Goal: Task Accomplishment & Management: Complete application form

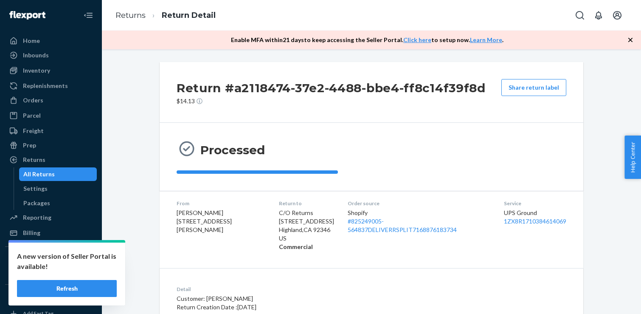
click at [64, 284] on button "Refresh" at bounding box center [67, 288] width 100 height 17
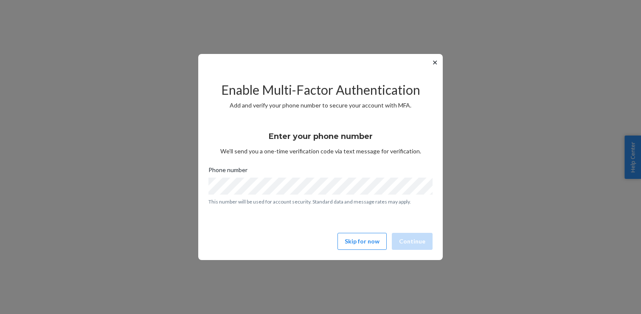
click at [436, 63] on button "✕" at bounding box center [435, 62] width 9 height 10
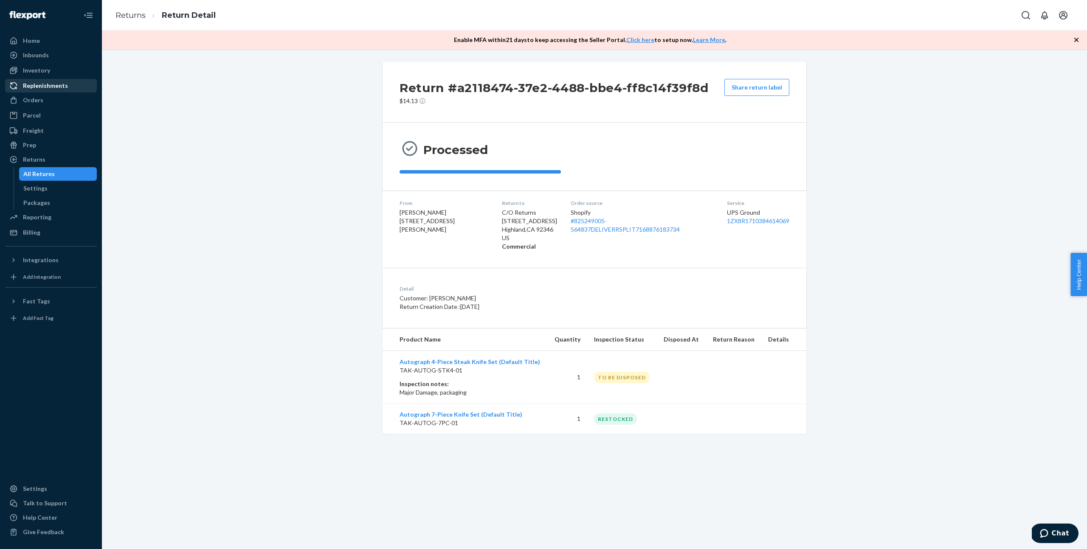
drag, startPoint x: 180, startPoint y: 177, endPoint x: 52, endPoint y: 83, distance: 159.4
click at [174, 175] on div "Return #a2118474-37e2-4488-bbe4-ff8c14f39f8d $14.13 Share return label Processe…" at bounding box center [594, 248] width 972 height 372
click at [37, 73] on div "Inventory" at bounding box center [36, 70] width 27 height 8
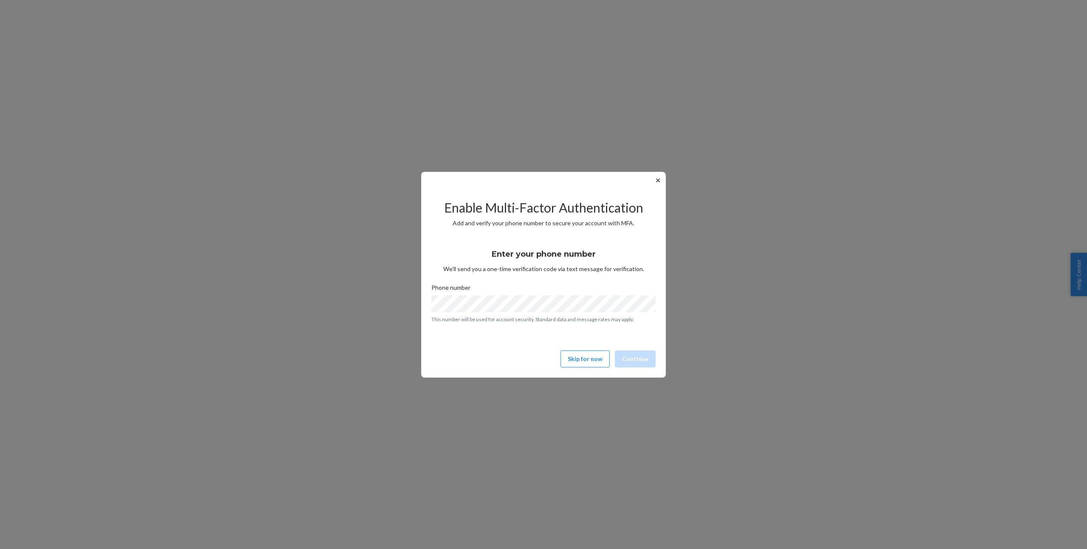
click at [657, 183] on button "✕" at bounding box center [657, 180] width 9 height 10
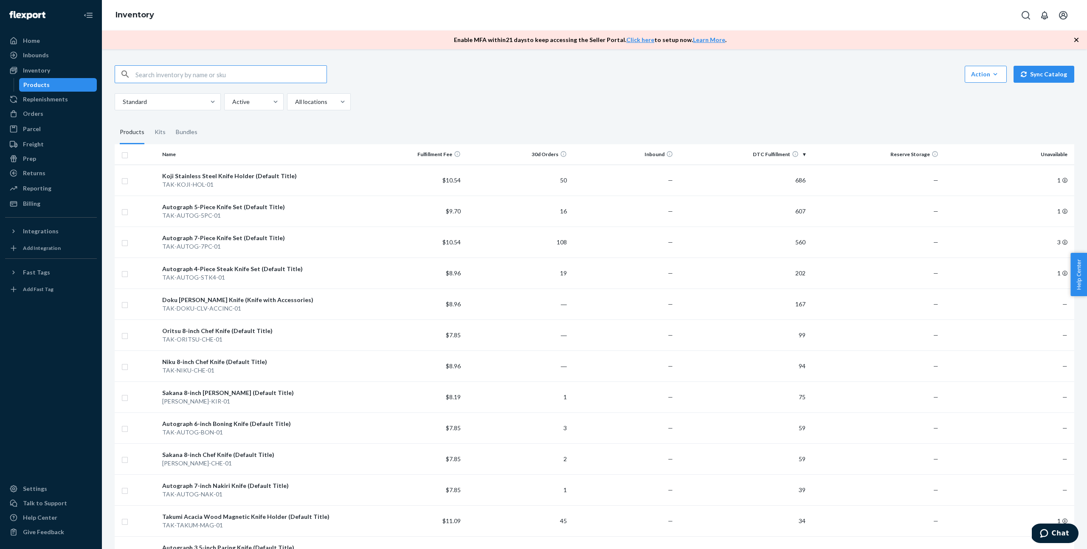
click at [379, 68] on div "Action Create product Create kit or bundle Bulk create products Bulk update pro…" at bounding box center [595, 74] width 960 height 18
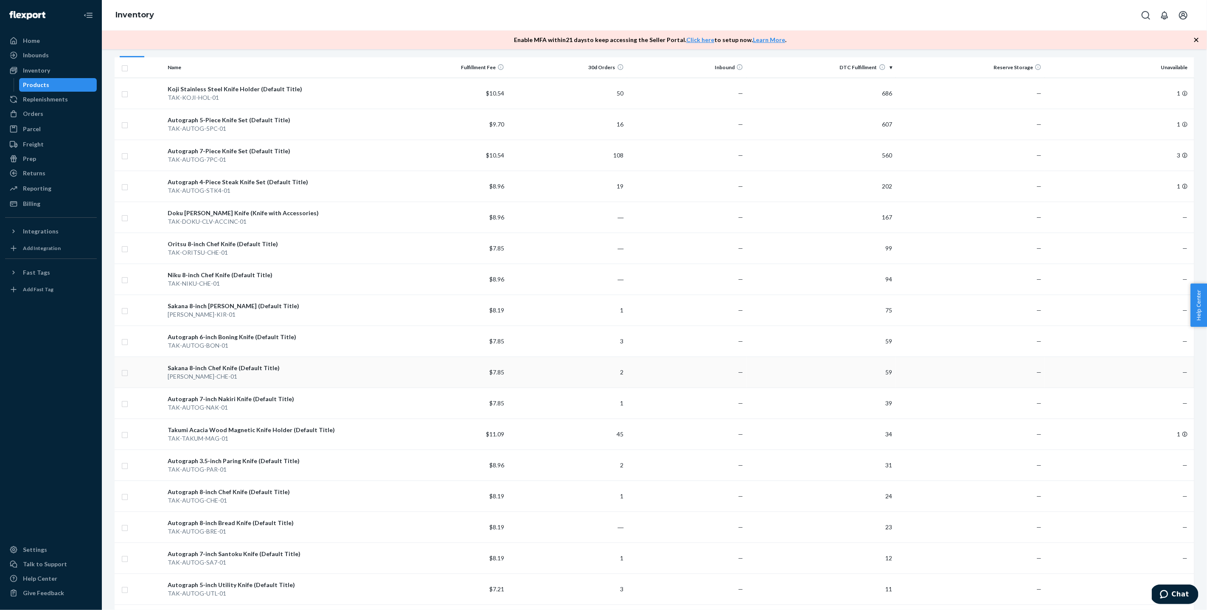
scroll to position [85, 0]
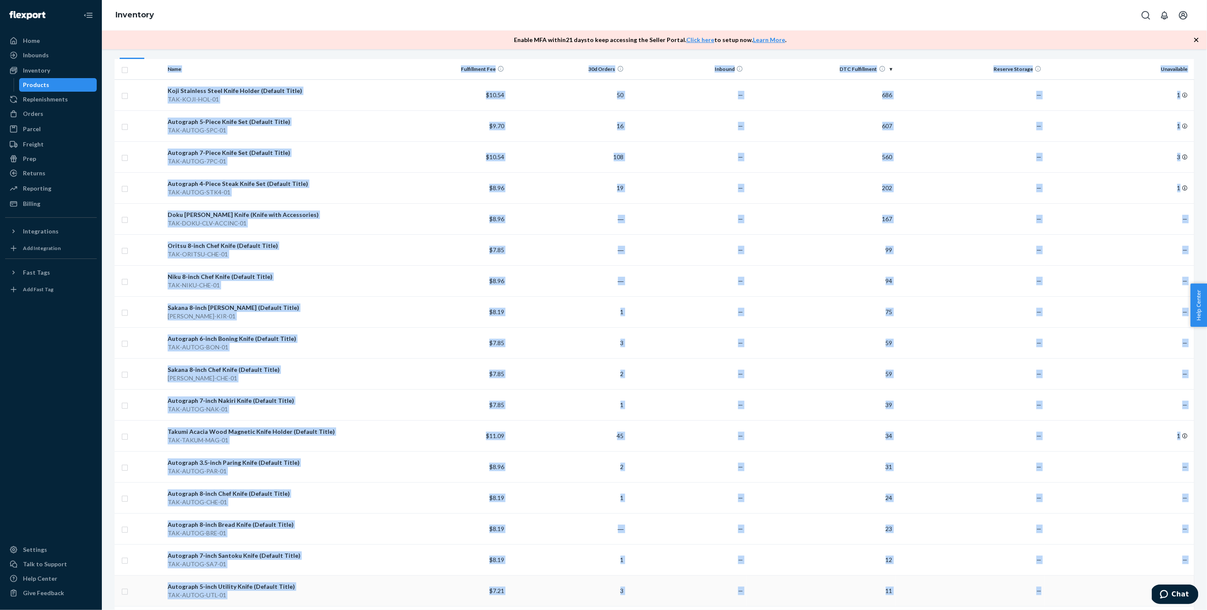
drag, startPoint x: 118, startPoint y: 61, endPoint x: 1143, endPoint y: 577, distance: 1147.8
click at [1086, 549] on table "Name Fulfillment Fee 30d Orders Inbound DTC Fulfillment Reserve Storage Unavail…" at bounding box center [655, 413] width 1080 height 709
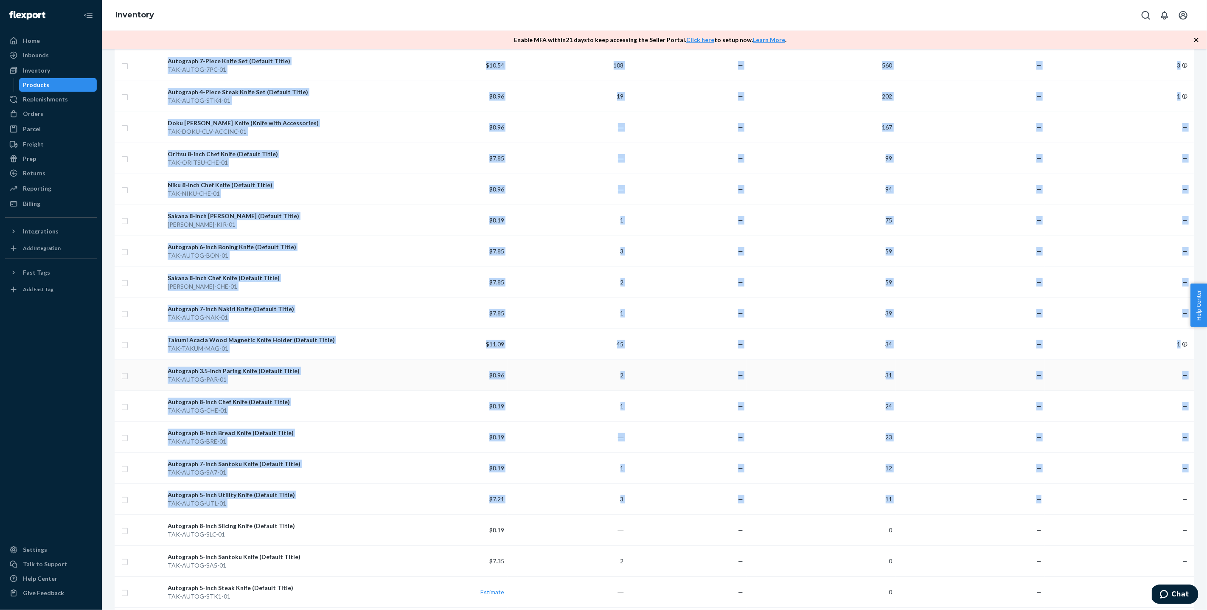
scroll to position [207, 0]
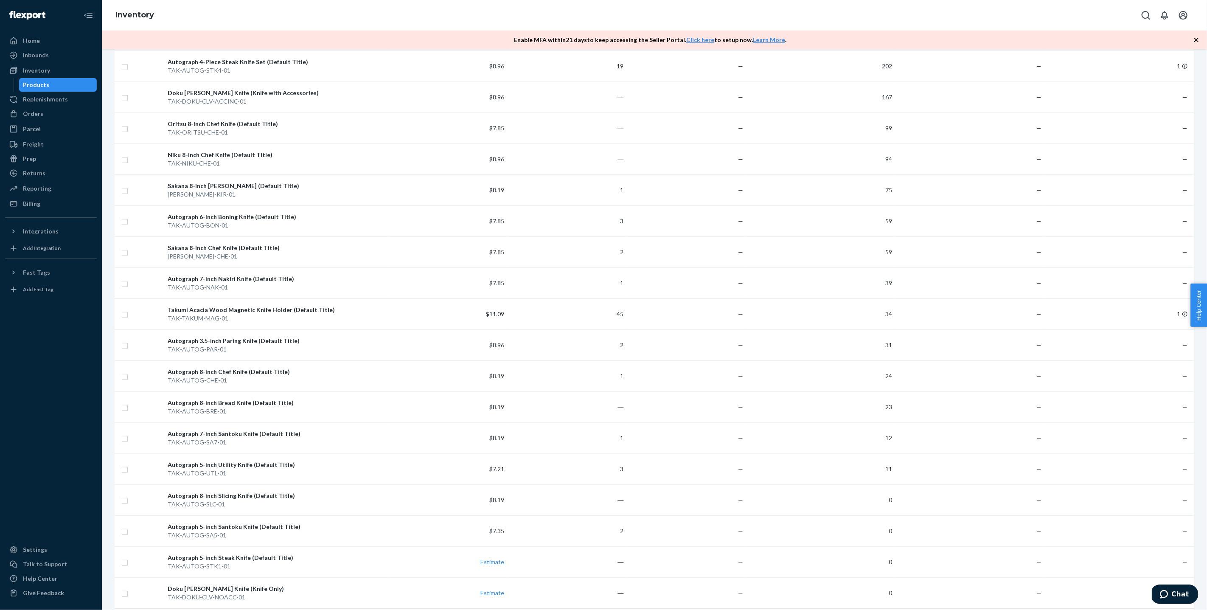
click at [1086, 468] on div "Action Create product Create kit or bundle Bulk create products Bulk update pro…" at bounding box center [654, 251] width 1093 height 807
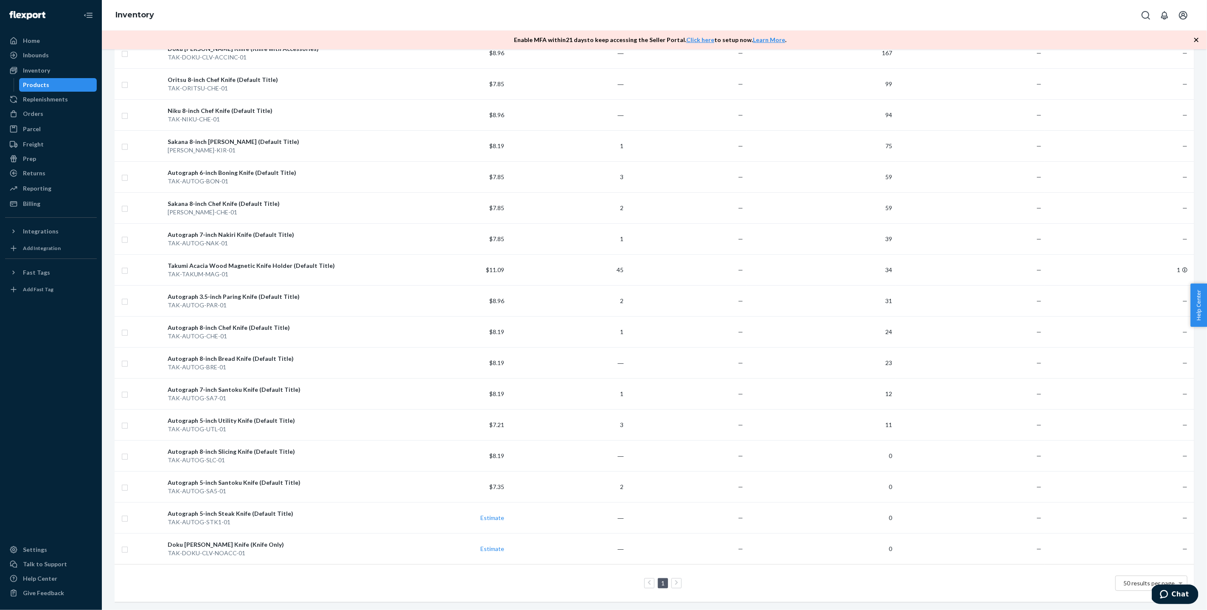
copy thead
click at [80, 363] on div at bounding box center [51, 417] width 92 height 243
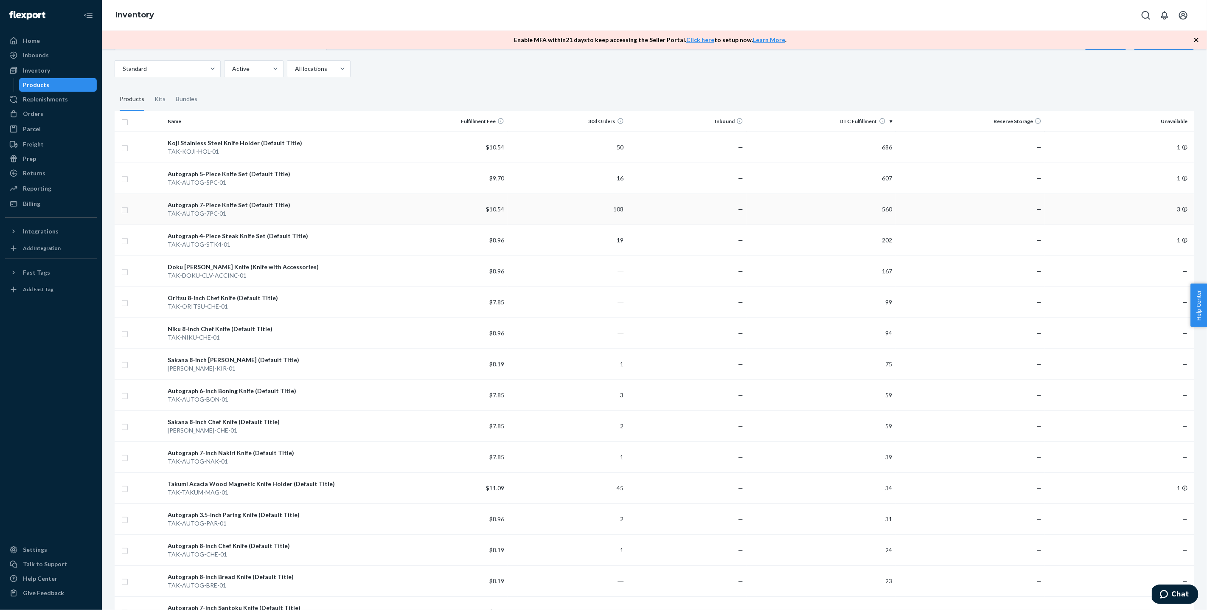
scroll to position [0, 0]
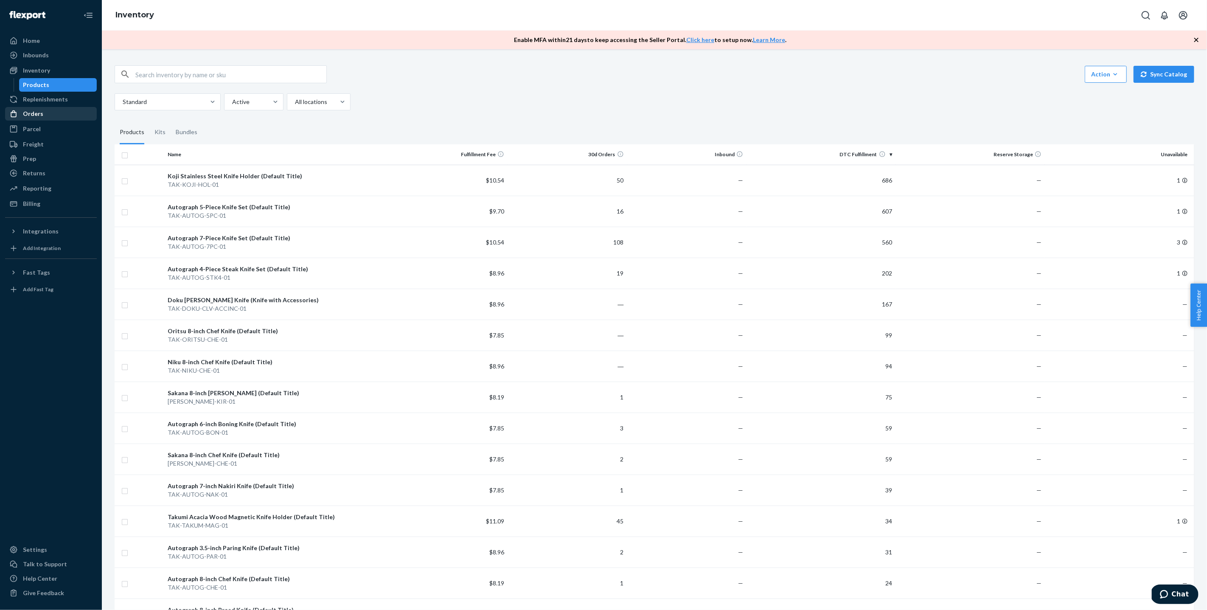
click at [82, 113] on div "Orders" at bounding box center [51, 114] width 90 height 12
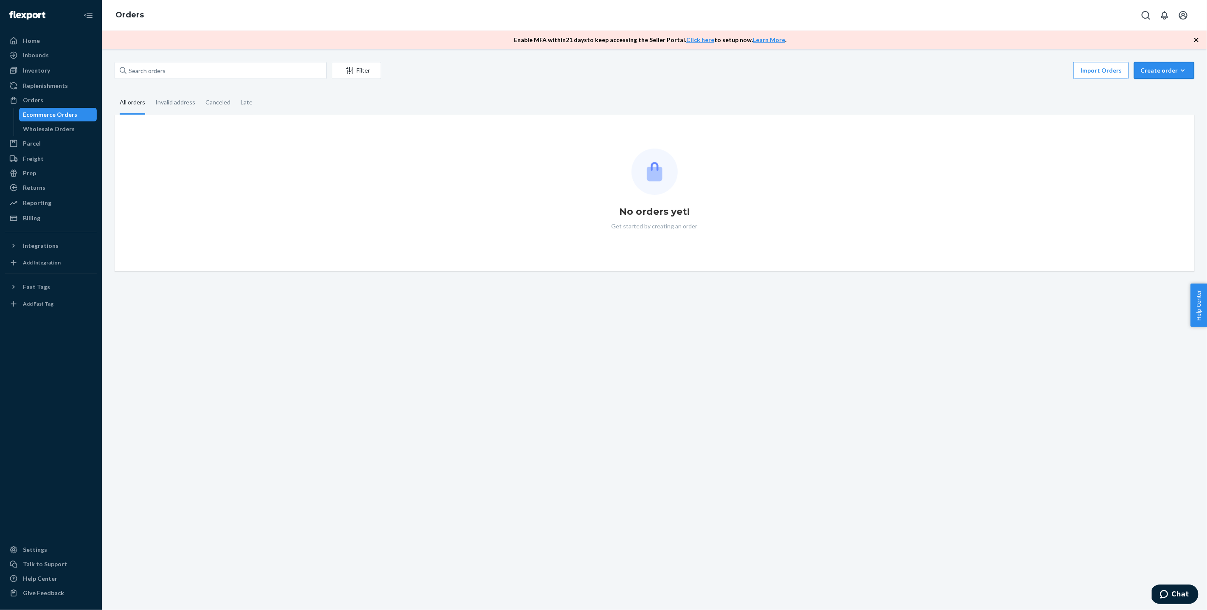
click at [1086, 68] on div "Create order" at bounding box center [1165, 70] width 48 height 8
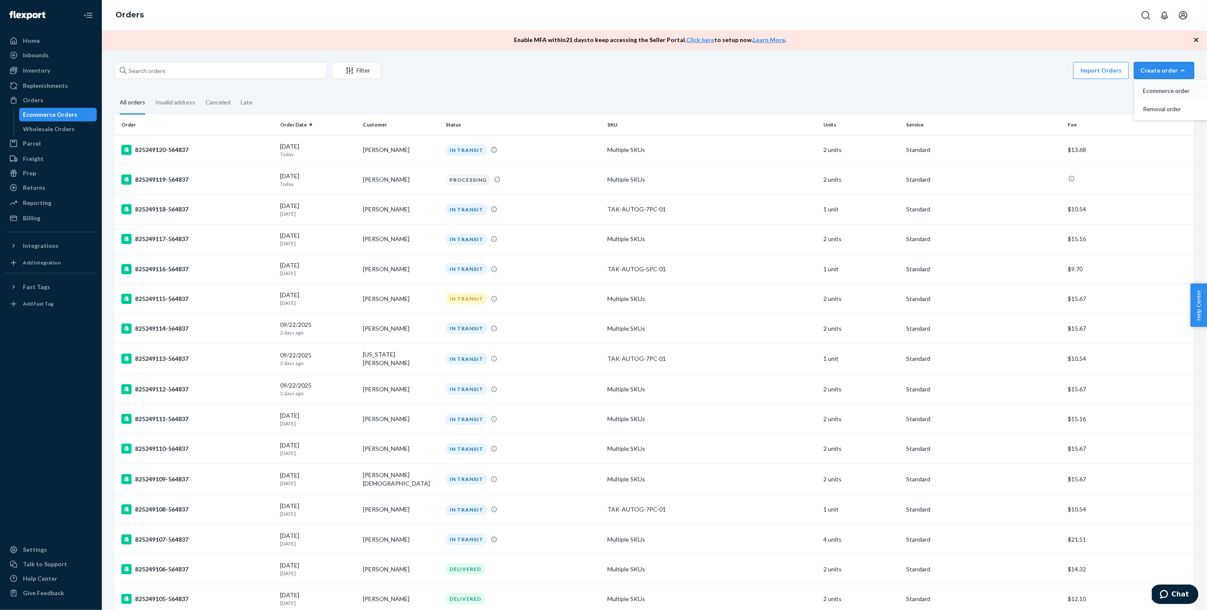
click at [1086, 89] on span "Ecommerce order" at bounding box center [1169, 91] width 53 height 6
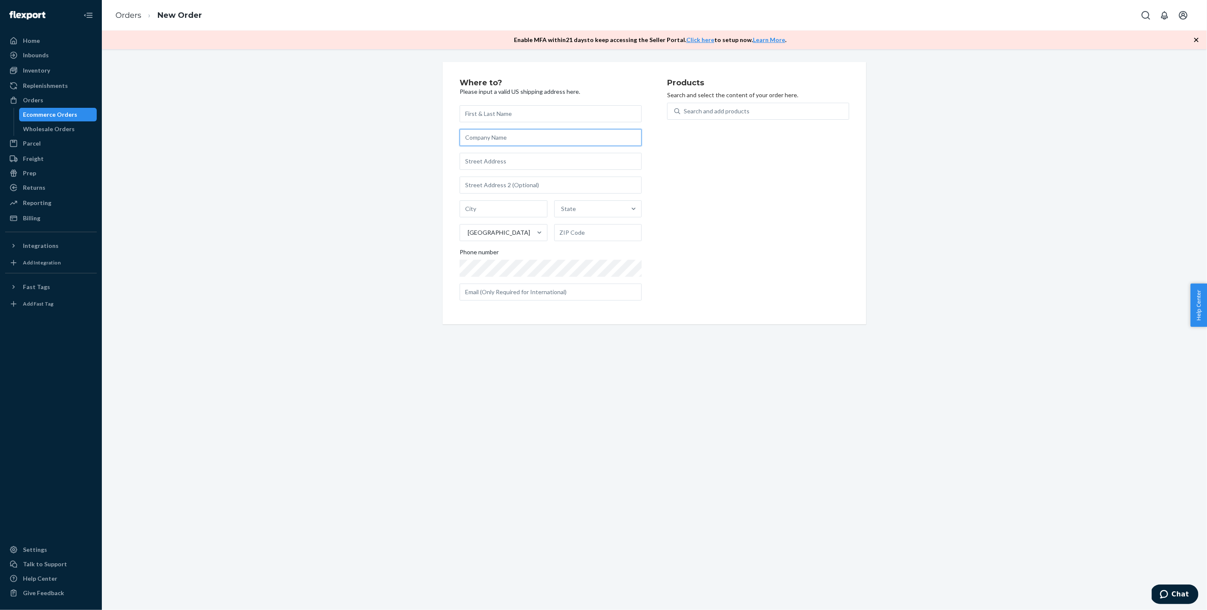
click at [519, 141] on input "text" at bounding box center [551, 137] width 182 height 17
type input "4164545642"
type input "520 N Kingsbury St, PMB 4289"
type input "PMB 4289"
type input "Chicago"
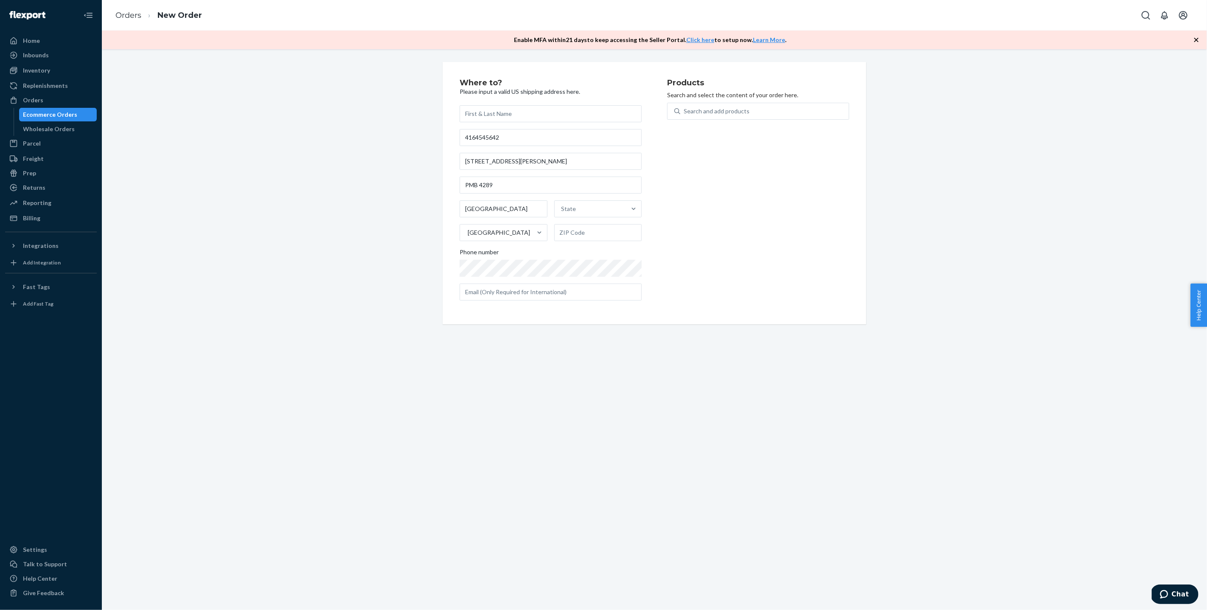
type input "IL"
type input "60654"
type input "imranhirji@gmail.com"
click at [510, 115] on input "text" at bounding box center [551, 113] width 182 height 17
type input "g dfs"
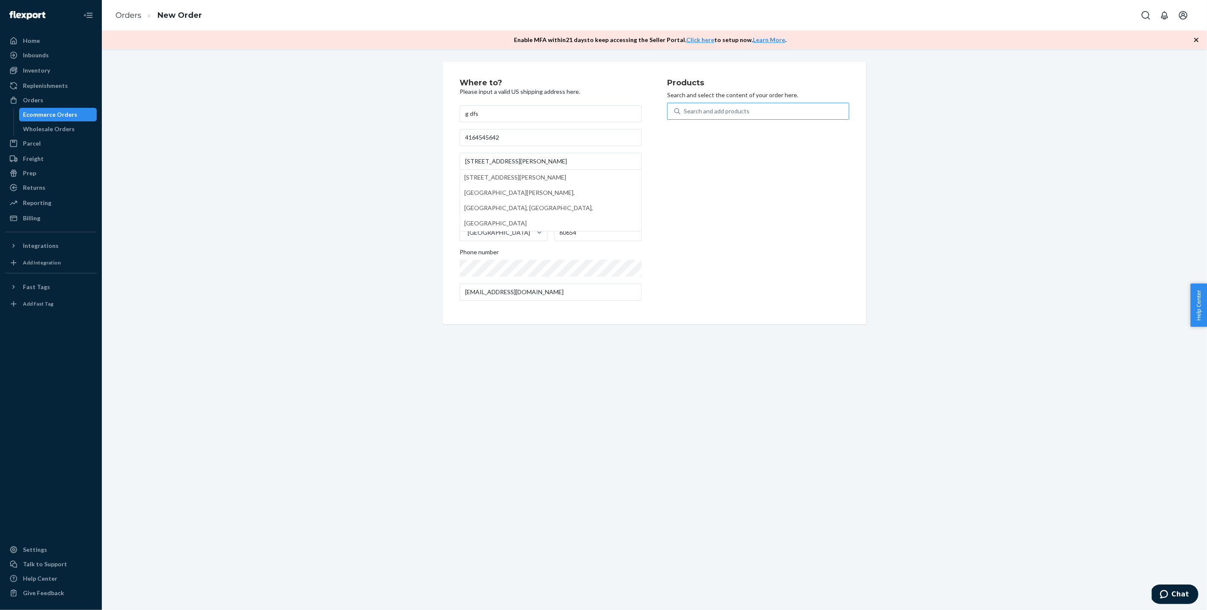
click at [747, 112] on div "Search and add products" at bounding box center [717, 111] width 66 height 8
click at [685, 112] on input "Search and add products" at bounding box center [684, 111] width 1 height 8
type input "kiri"
click at [766, 130] on div "Sakana 8-inch Kiritsuke Knife (Default Title)" at bounding box center [741, 131] width 135 height 8
click at [693, 115] on input "kiri" at bounding box center [688, 111] width 9 height 8
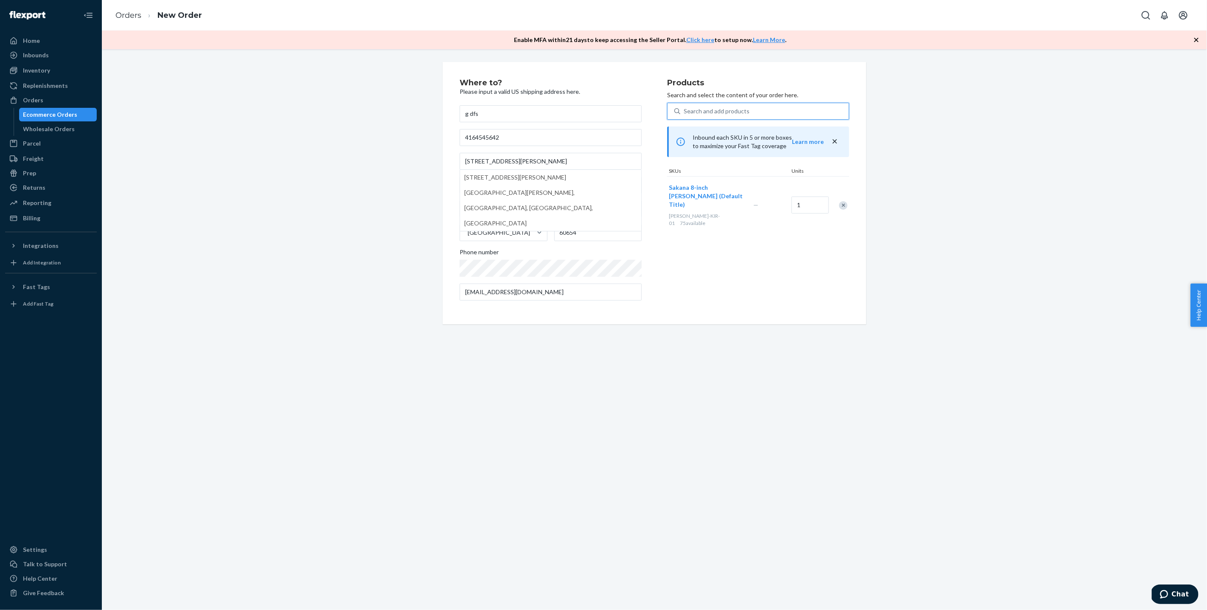
click at [754, 113] on div "Search and add products" at bounding box center [765, 111] width 169 height 15
click at [685, 113] on input "0 results available. Select is focused ,type to refine list, press Down to open…" at bounding box center [684, 111] width 1 height 8
type input "chh"
drag, startPoint x: 753, startPoint y: 112, endPoint x: 684, endPoint y: 116, distance: 69.8
click at [684, 116] on div "Search and add products" at bounding box center [765, 111] width 169 height 15
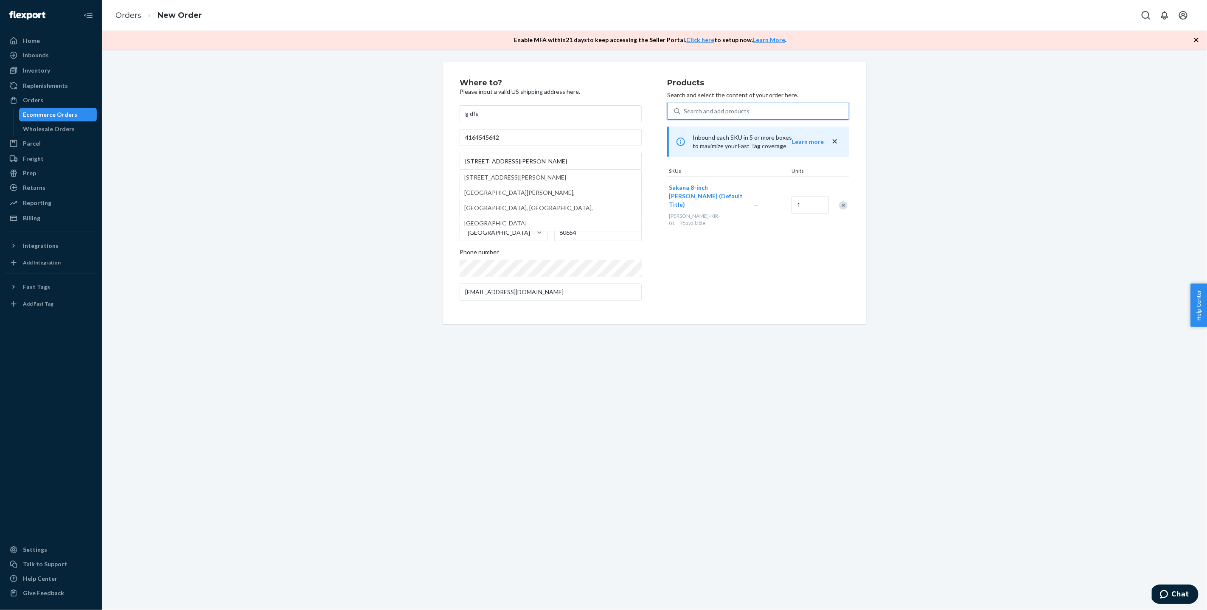
click at [684, 115] on input "0 results available. Select is focused ,type to refine list, press Down to open…" at bounding box center [684, 111] width 1 height 8
type input "chef"
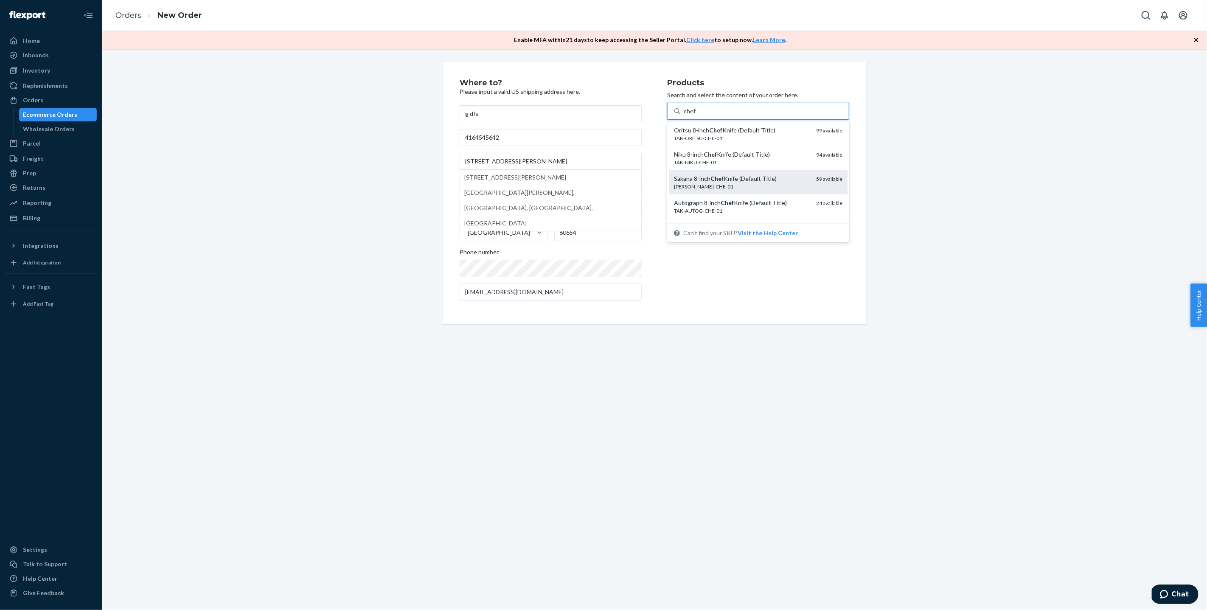
scroll to position [2, 0]
click at [766, 177] on div "Sakana 8-inch Chef Knife (Default Title)" at bounding box center [741, 178] width 135 height 8
click at [696, 115] on input "chef" at bounding box center [690, 111] width 12 height 8
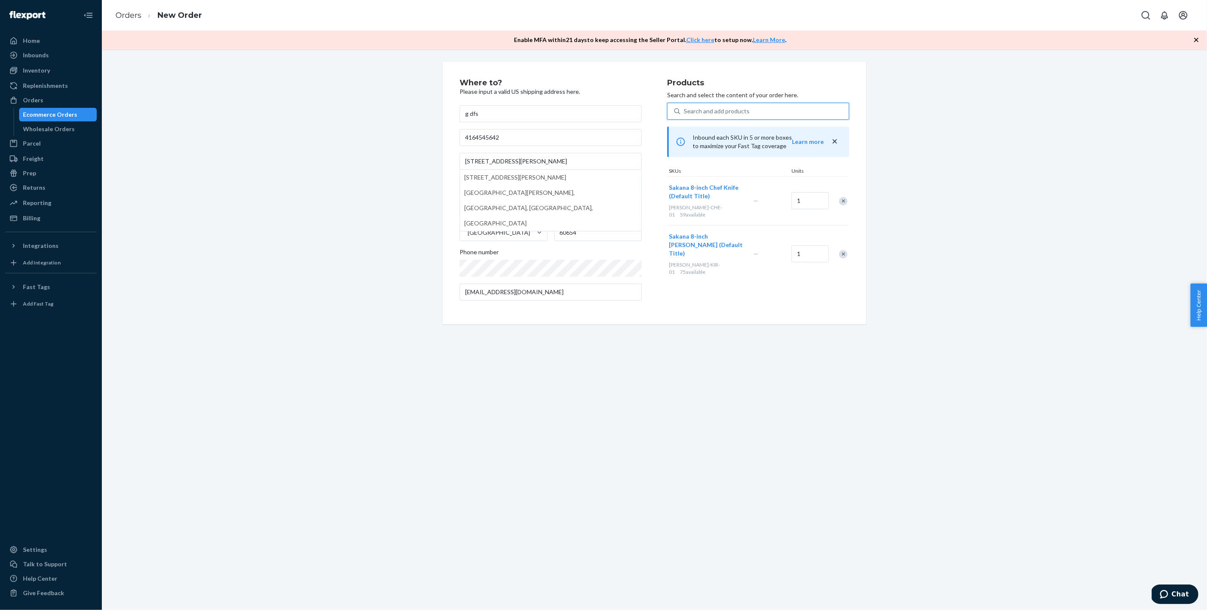
click at [728, 113] on div "Search and add products" at bounding box center [717, 111] width 66 height 8
click at [685, 113] on input "0 results available. Use Up and Down to choose options, press Enter to select t…" at bounding box center [684, 111] width 1 height 8
type input "suji"
type input "k"
type input "dok"
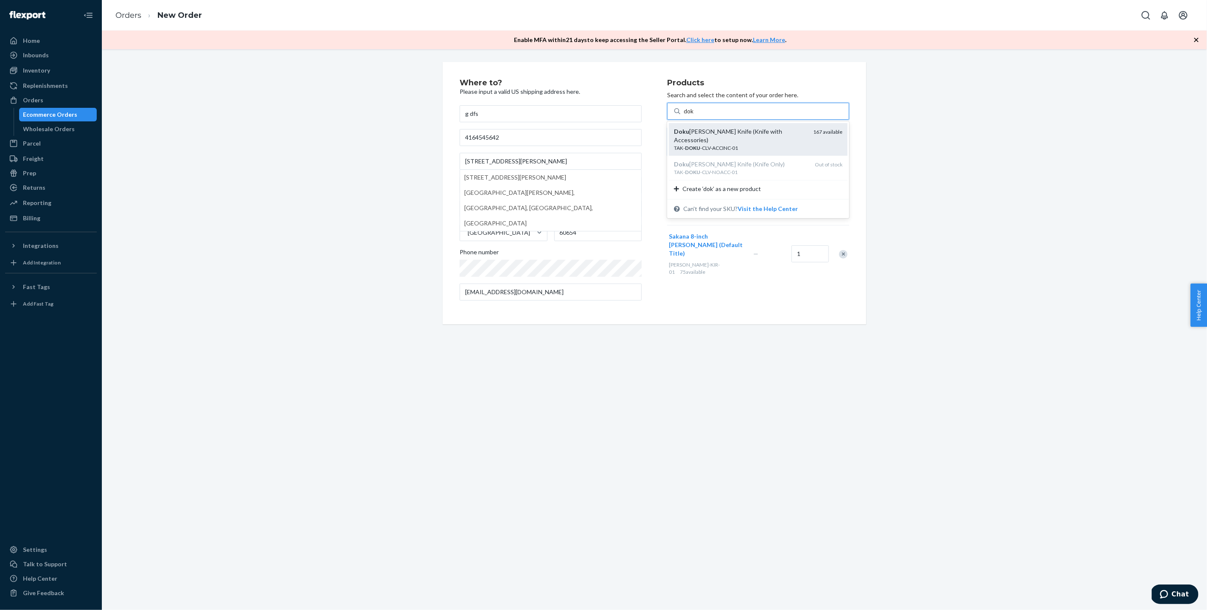
click at [785, 129] on div "Doku Cleaver Knife (Knife with Accessories)" at bounding box center [740, 135] width 132 height 17
click at [695, 115] on input "dok" at bounding box center [689, 111] width 11 height 8
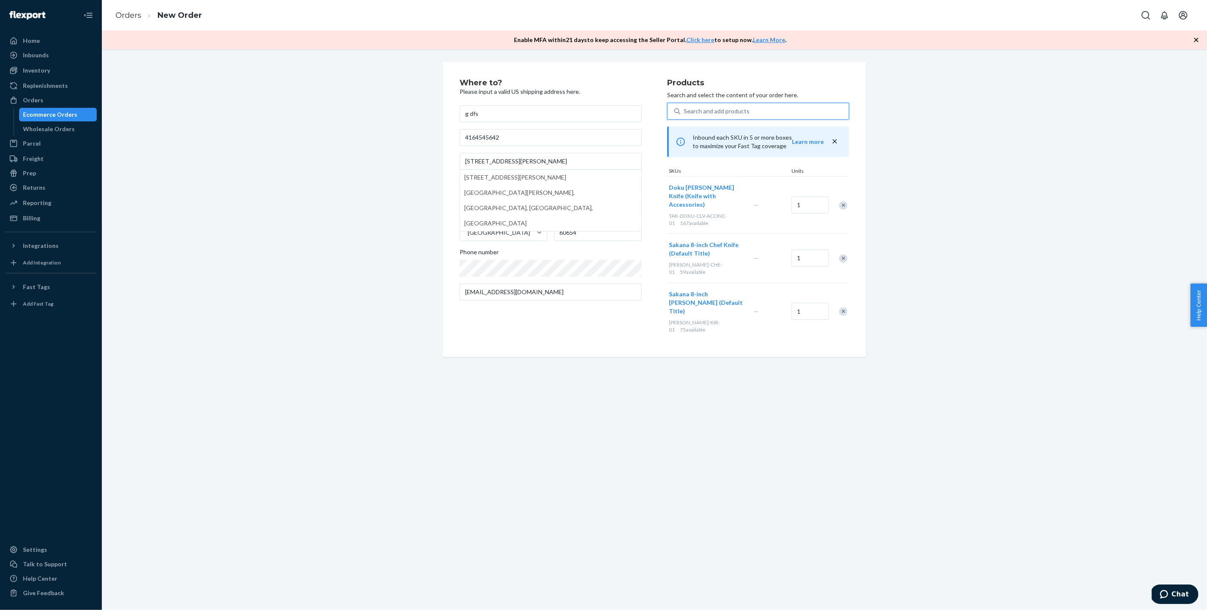
click at [759, 112] on div "Search and add products" at bounding box center [765, 111] width 169 height 15
click at [685, 112] on input "0 results available. Select is focused ,type to refine list, press Down to open…" at bounding box center [684, 111] width 1 height 8
type input "niku"
click at [772, 132] on div "Niku 8-inch Chef Knife (Default Title)" at bounding box center [741, 131] width 135 height 8
click at [696, 115] on input "niku" at bounding box center [690, 111] width 12 height 8
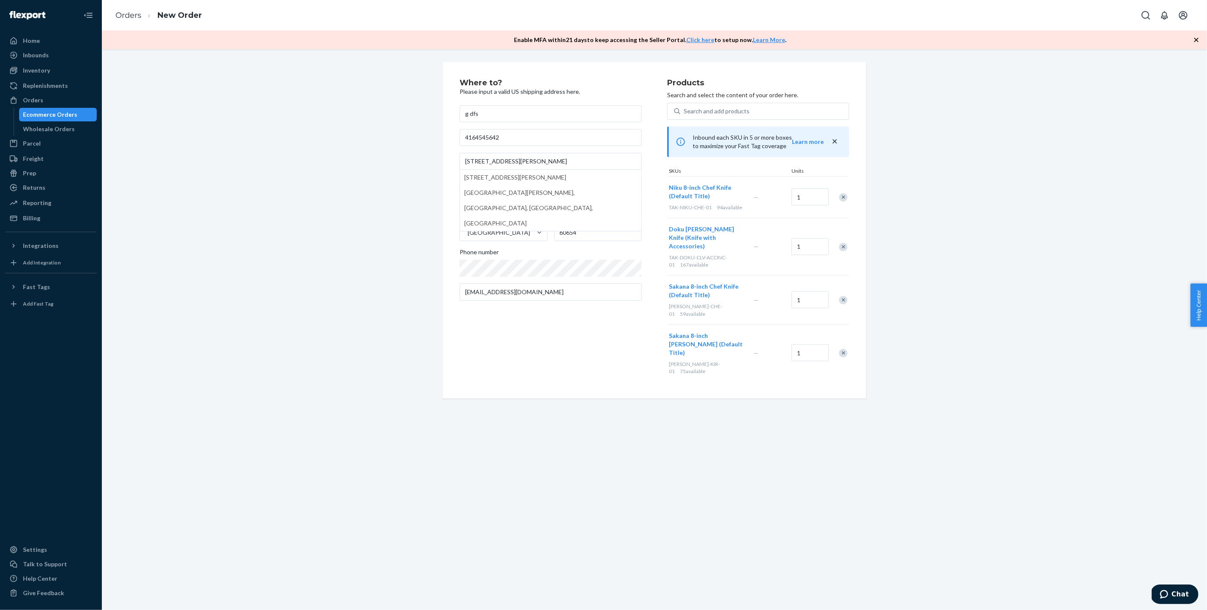
click at [989, 200] on div "Where to? Please input a valid US shipping address here. g dfs 4164545642 520 N…" at bounding box center [654, 230] width 1093 height 337
click at [556, 158] on input "520 N Kingsbury St, PMB 4289" at bounding box center [551, 161] width 182 height 17
type input "520 N Kingsbury St"
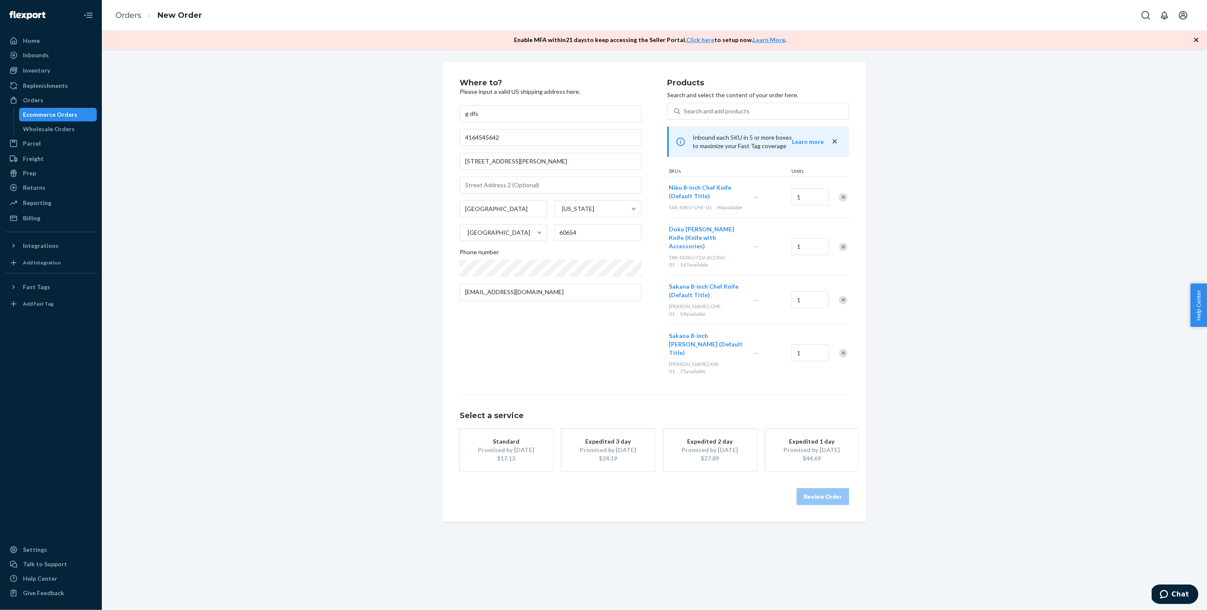
click at [203, 135] on div "Where to? Please input a valid US shipping address here. g dfs 4164545642 520 N…" at bounding box center [654, 292] width 1093 height 460
click at [76, 53] on div "Inbounds" at bounding box center [51, 55] width 90 height 12
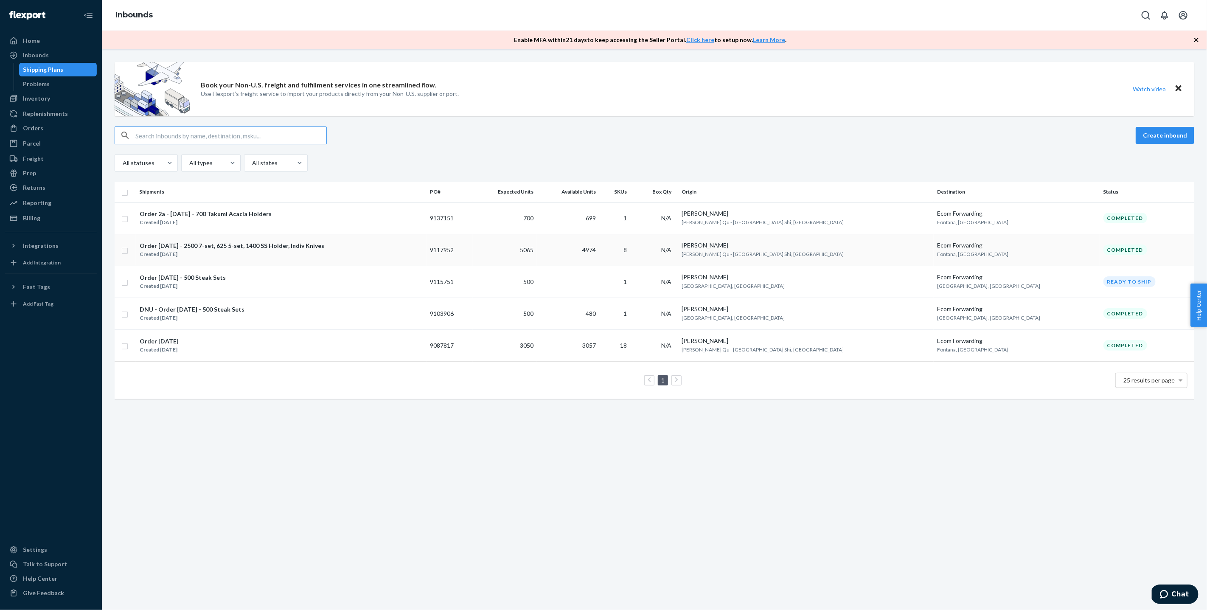
click at [383, 243] on div "Order 2 - September 2023 - 2500 7-set, 625 5-set, 1400 SS Holder, Indiv Knives …" at bounding box center [281, 250] width 284 height 18
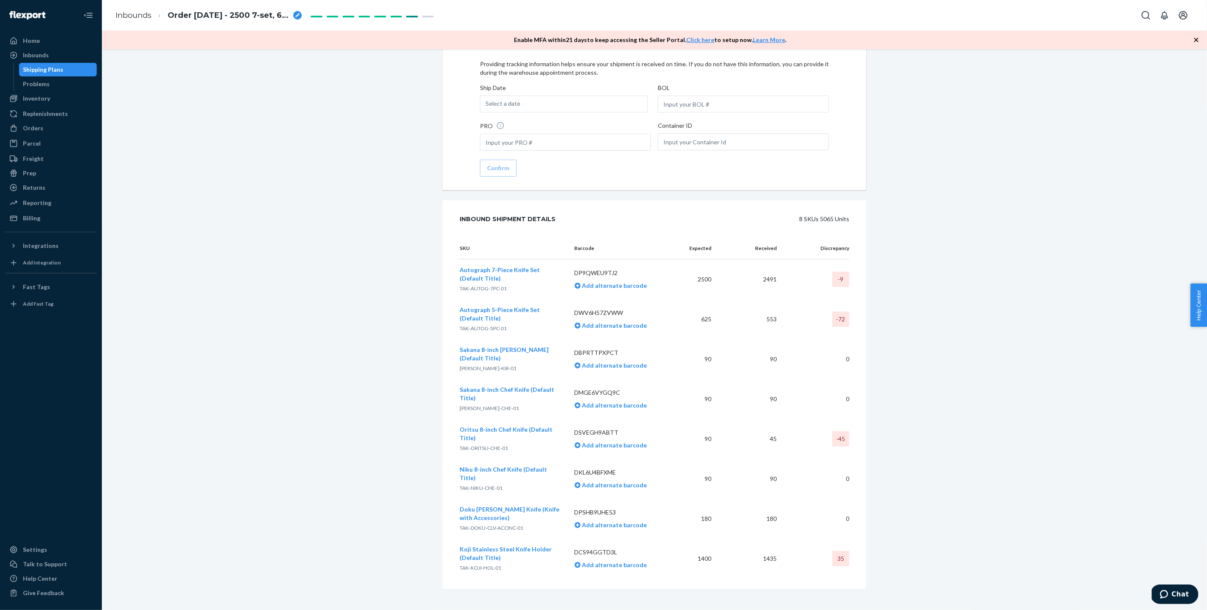
scroll to position [924, 0]
